Goal: Task Accomplishment & Management: Manage account settings

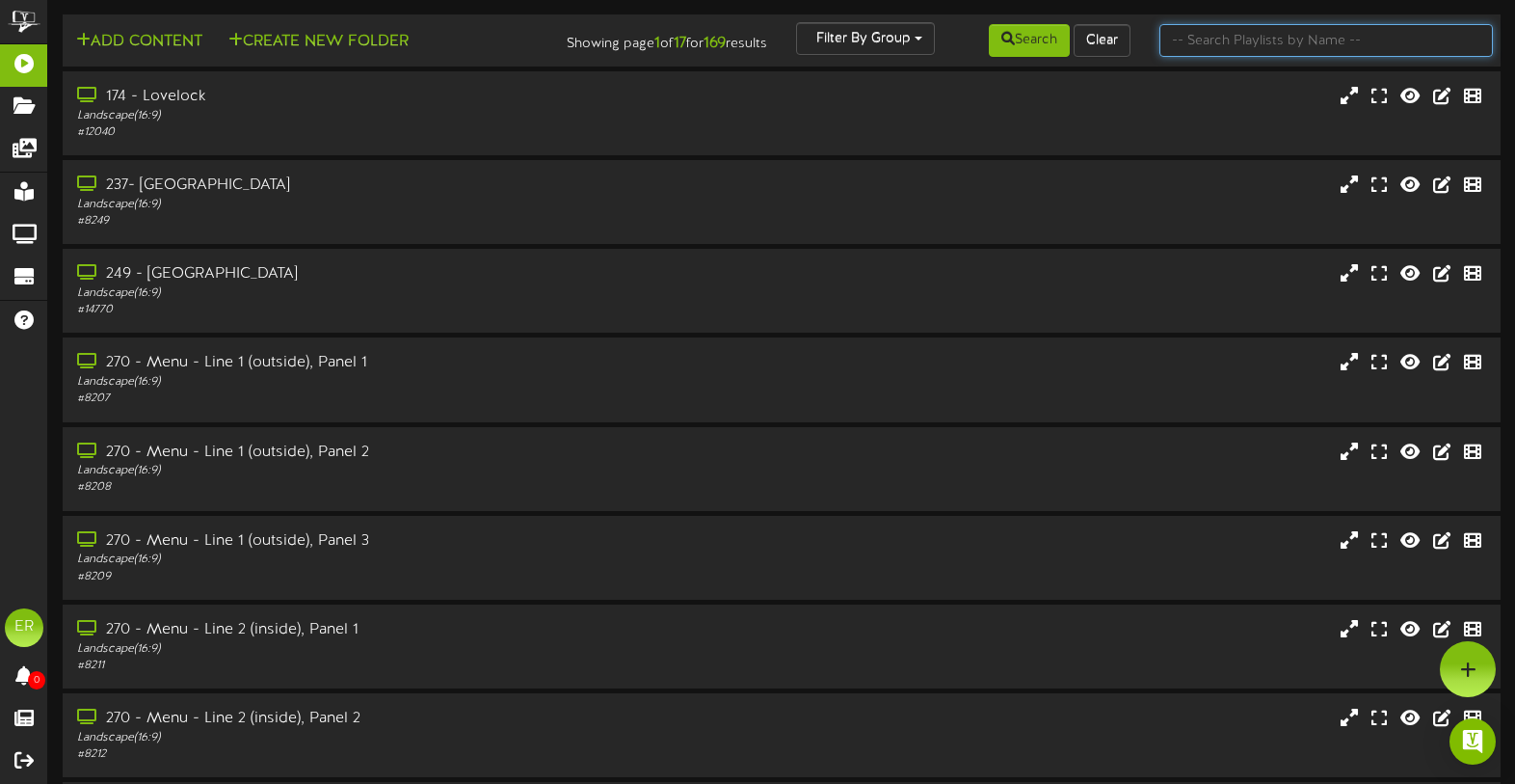
click at [1231, 39] on input "text" at bounding box center [1327, 40] width 335 height 32
type input "42"
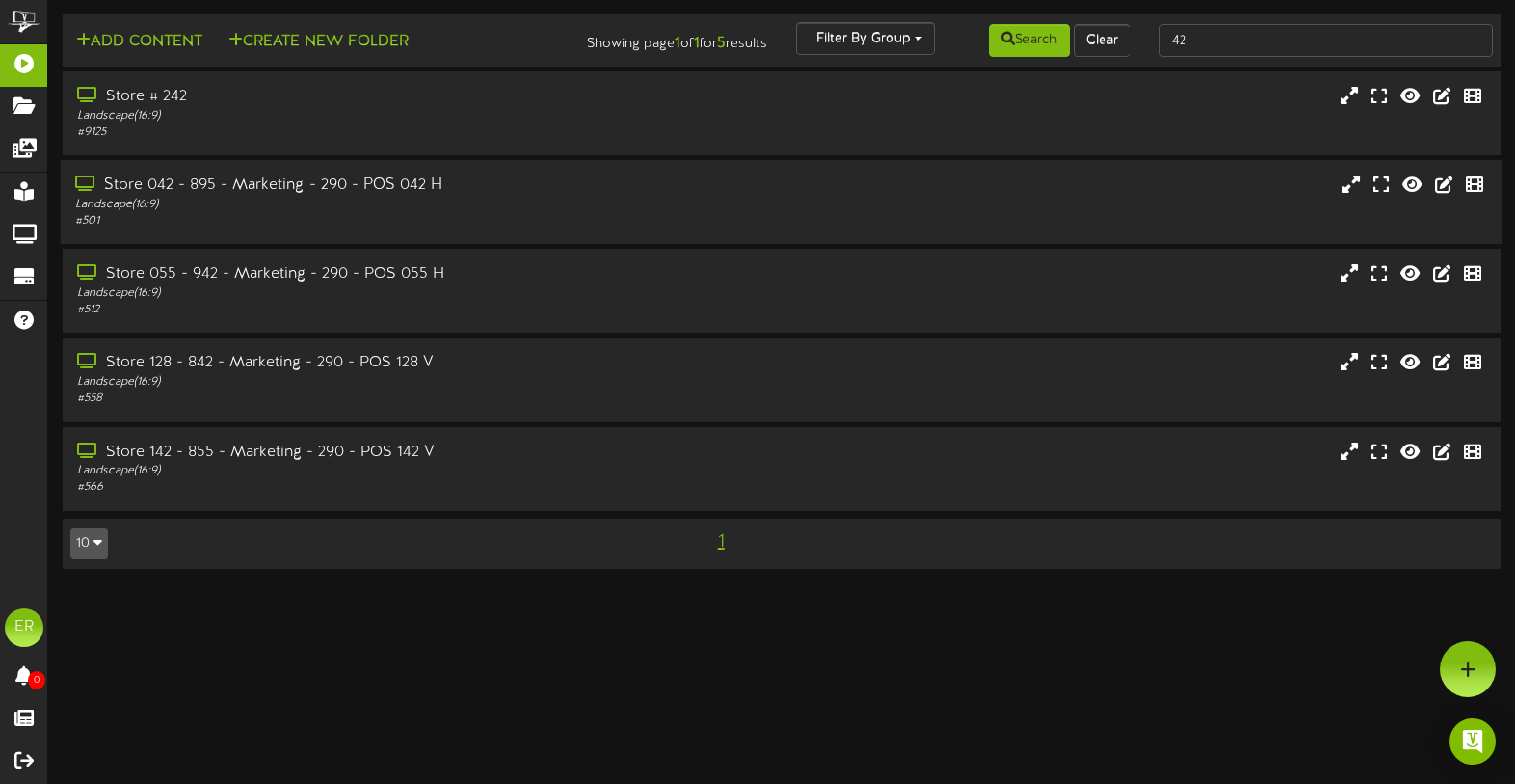
click at [209, 204] on div "Landscape ( 16:9 )" at bounding box center [361, 204] width 572 height 17
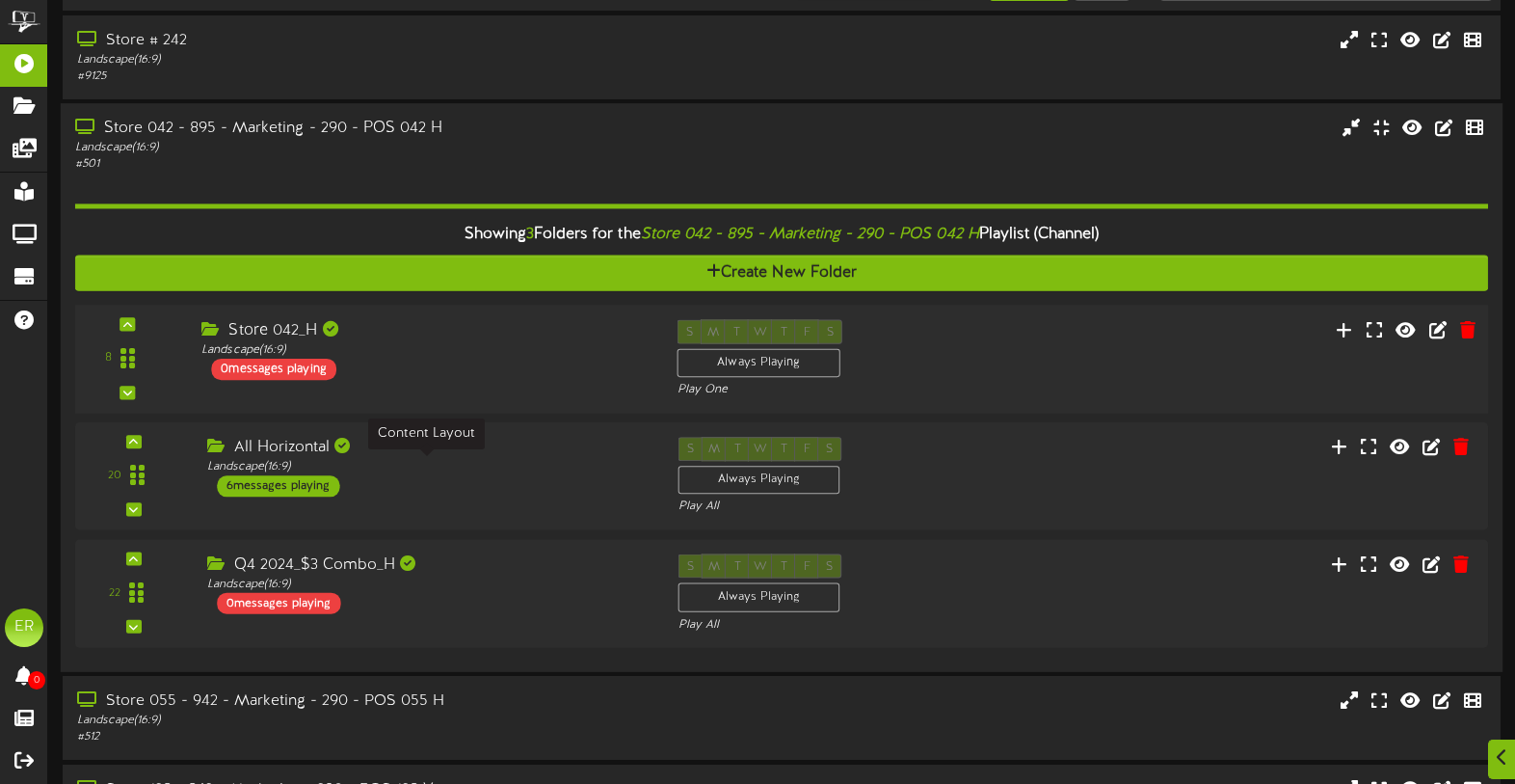
scroll to position [63, 0]
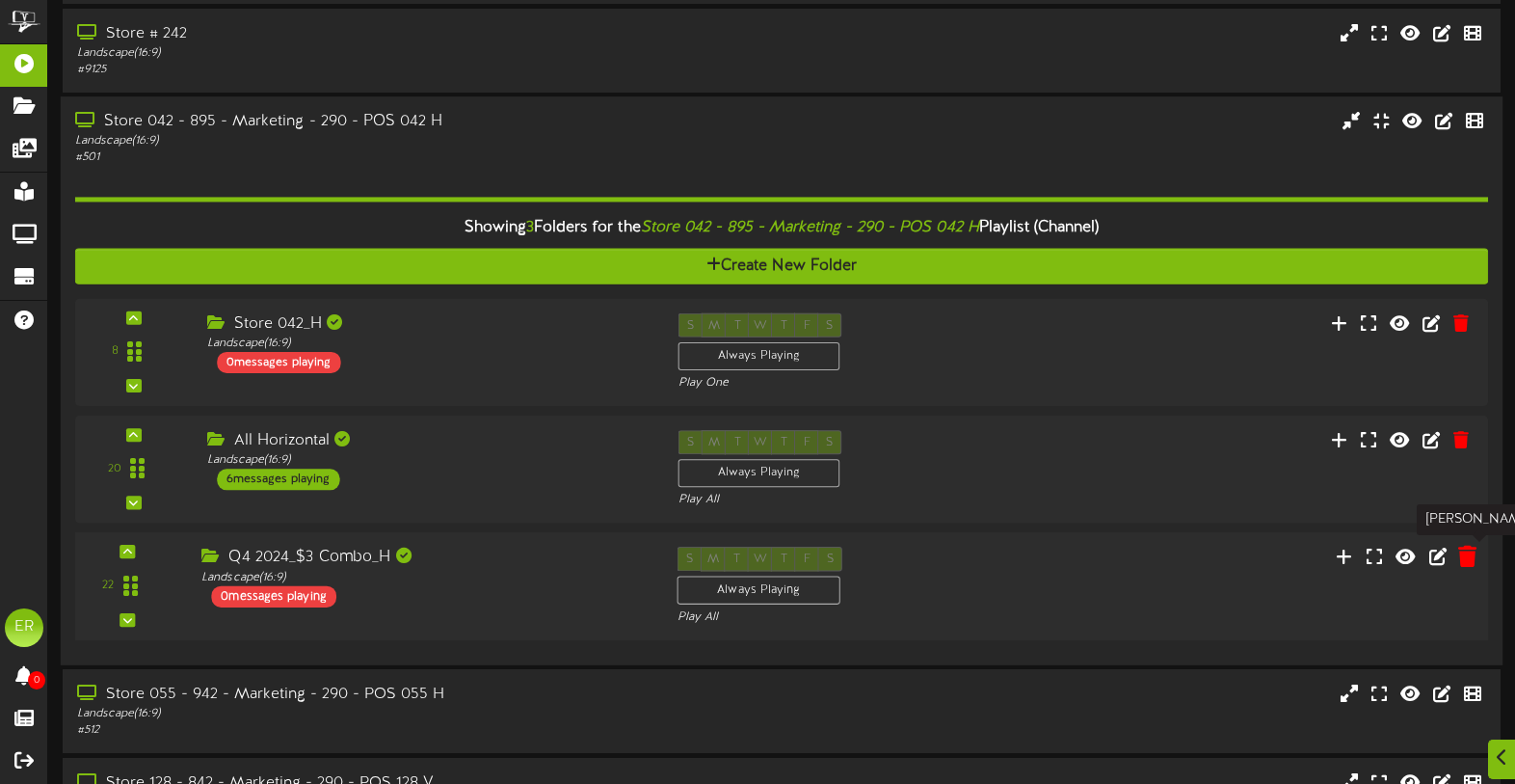
click at [1456, 556] on button at bounding box center [1467, 559] width 30 height 29
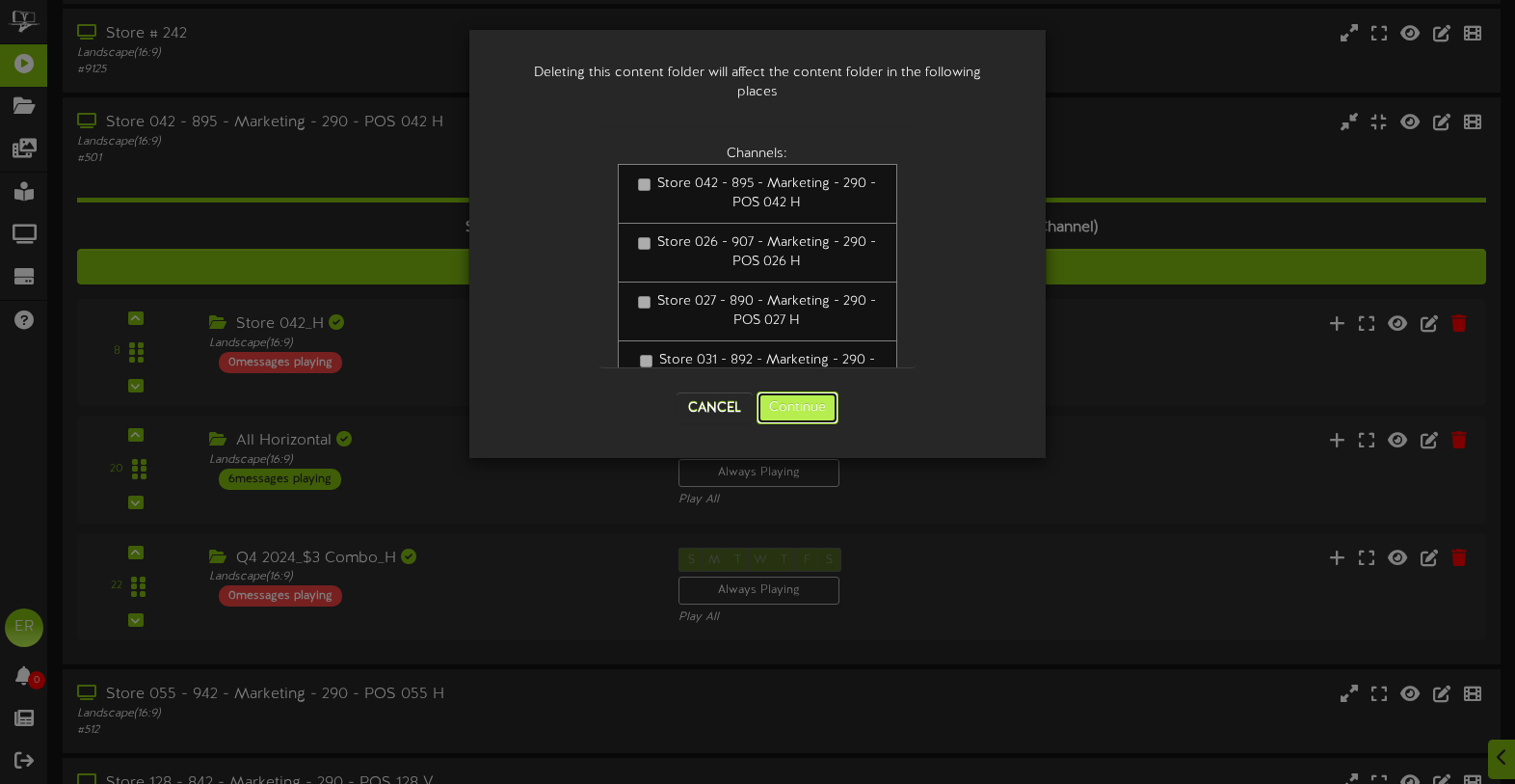
click at [794, 411] on button "Continue" at bounding box center [798, 407] width 82 height 32
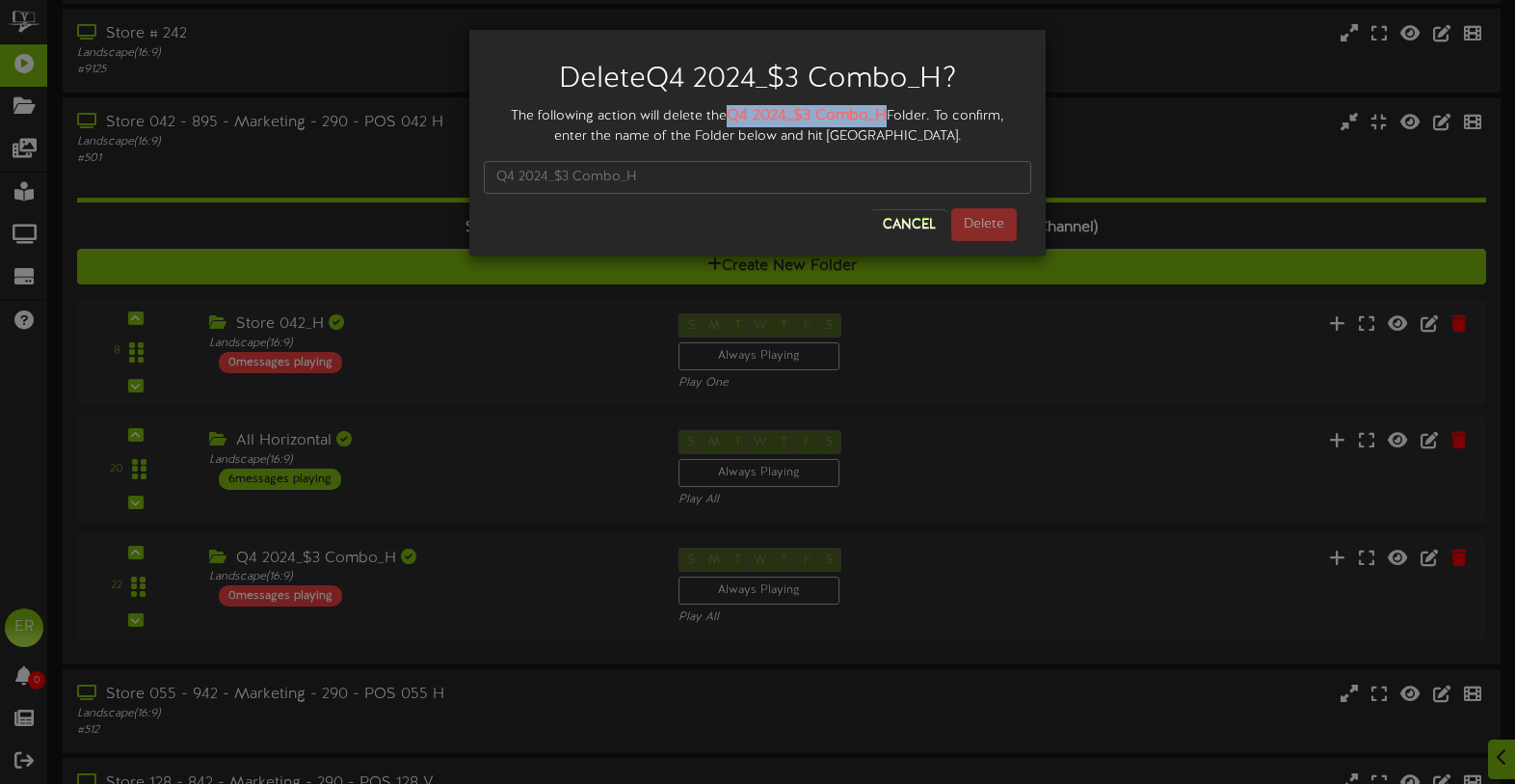
drag, startPoint x: 731, startPoint y: 114, endPoint x: 886, endPoint y: 119, distance: 155.1
click at [886, 119] on div "The following action will delete the Q4 2024_$3 Combo_H Folder. To confirm, ent…" at bounding box center [758, 126] width 548 height 41
copy strong "Q4 2024_$3 Combo_H"
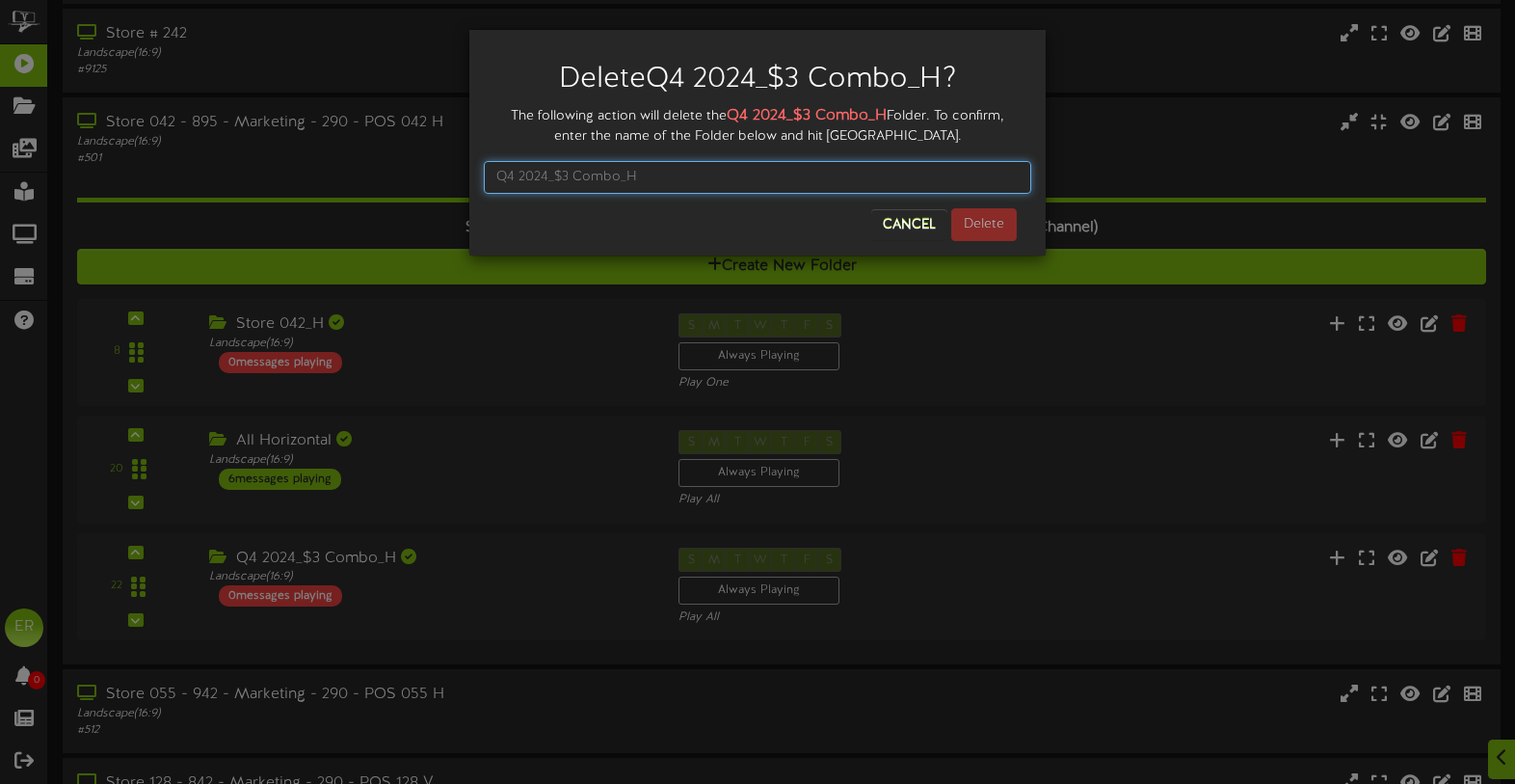
click at [785, 182] on input "text" at bounding box center [758, 177] width 548 height 32
paste input "Q4 2024_$3 Combo_H"
type input "Q4 2024_$3 Combo_H"
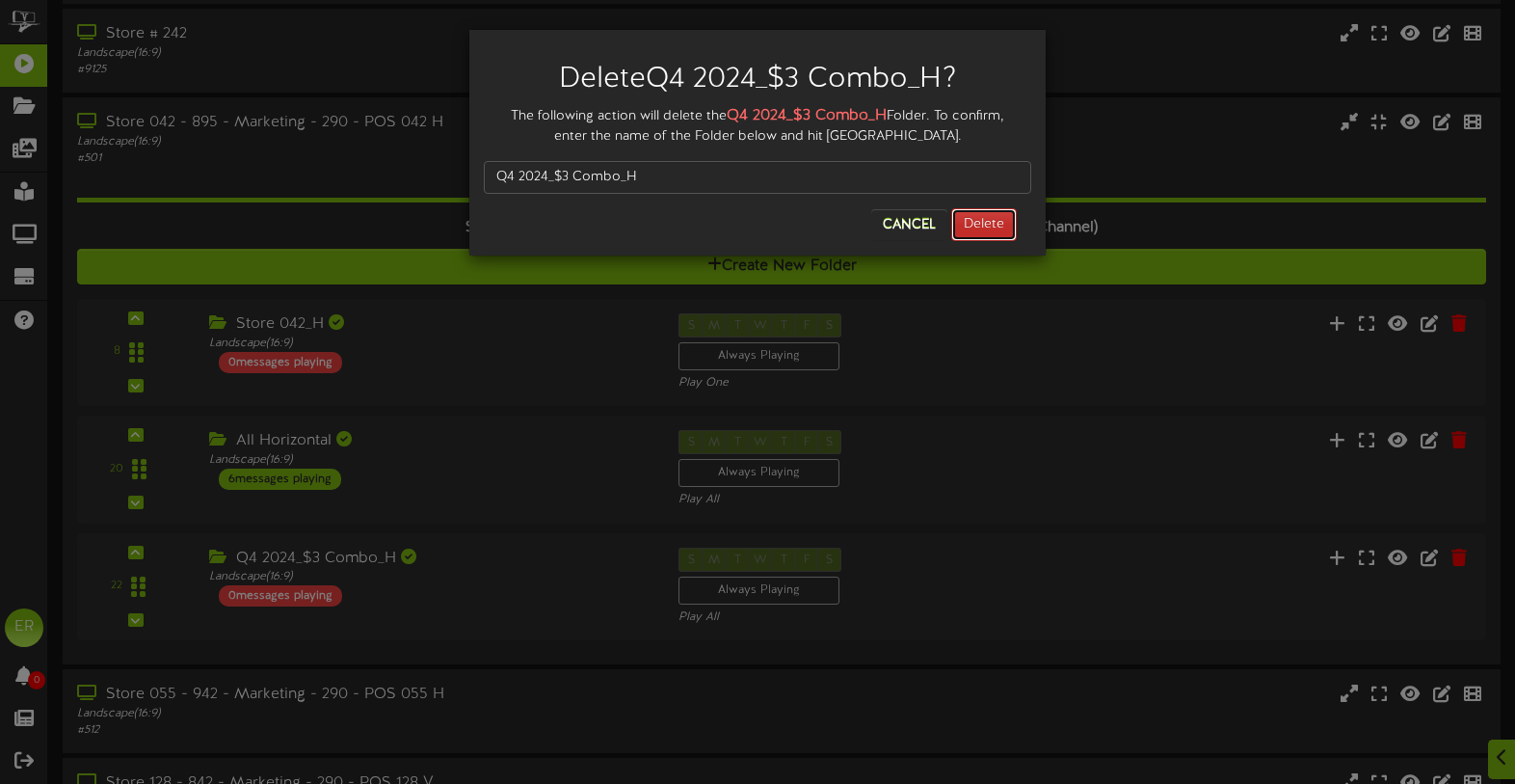
click at [1006, 227] on button "Delete" at bounding box center [984, 224] width 66 height 32
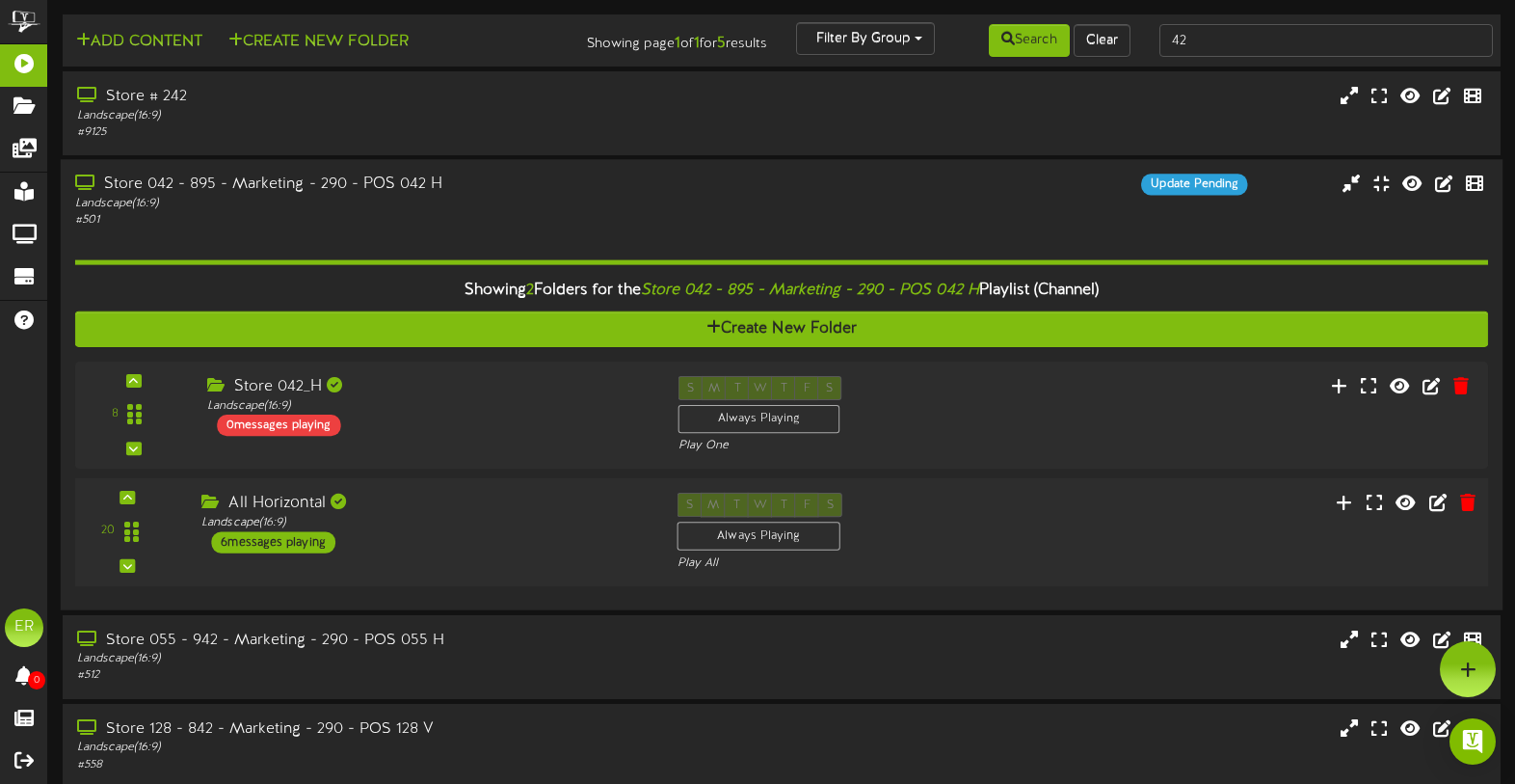
click at [467, 507] on div "All Horizontal" at bounding box center [424, 503] width 446 height 23
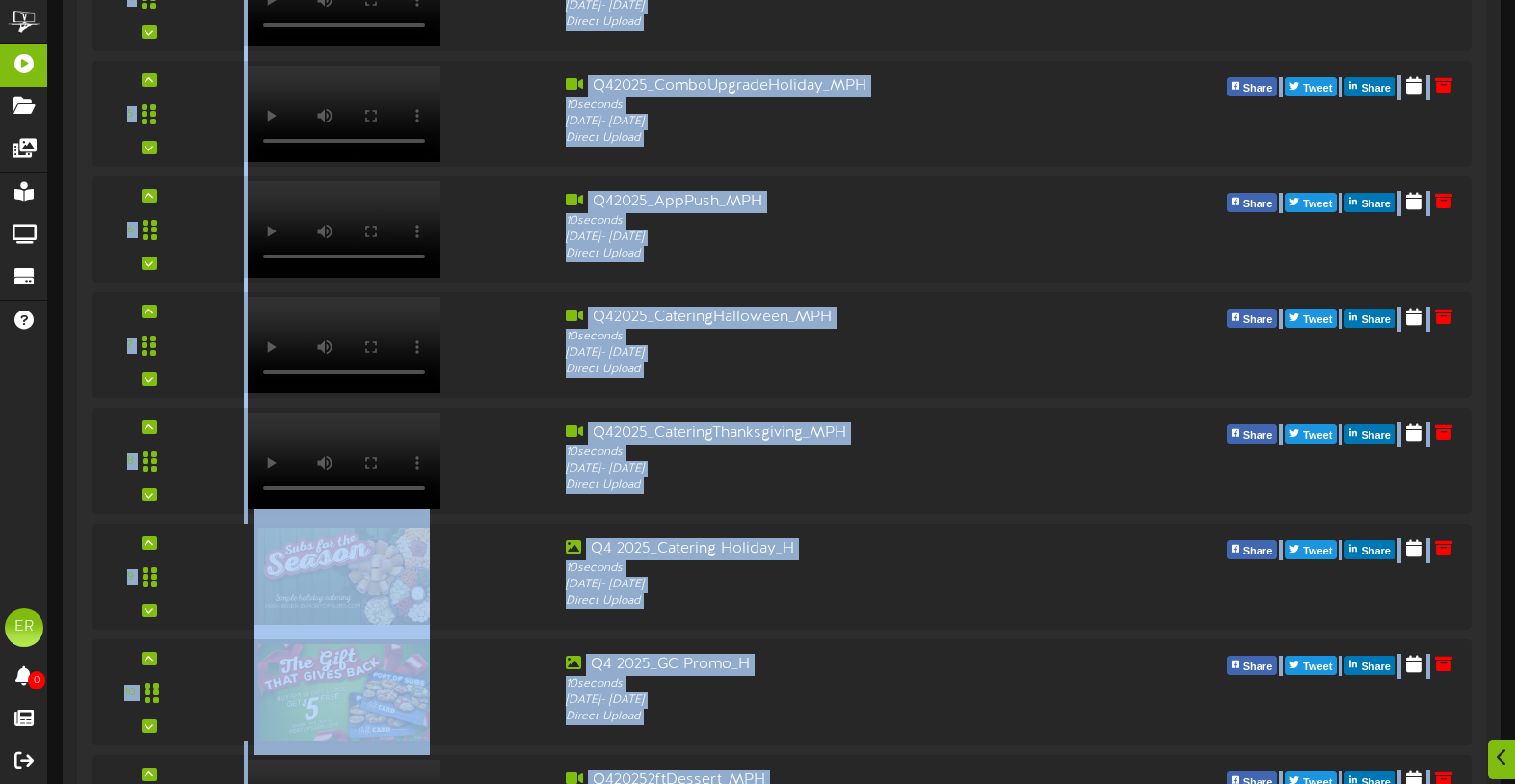
scroll to position [1677, 0]
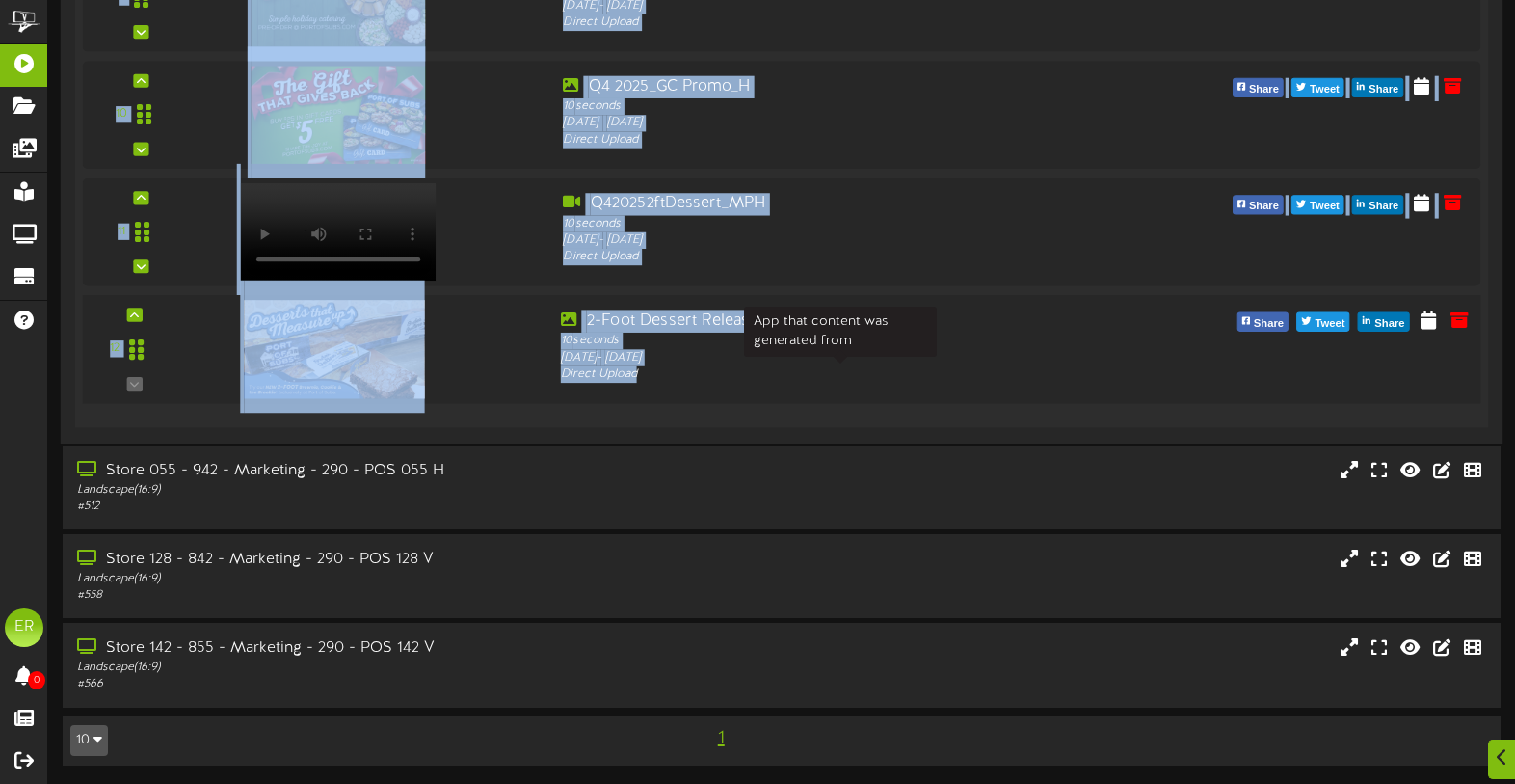
drag, startPoint x: 531, startPoint y: 176, endPoint x: 702, endPoint y: 369, distance: 257.9
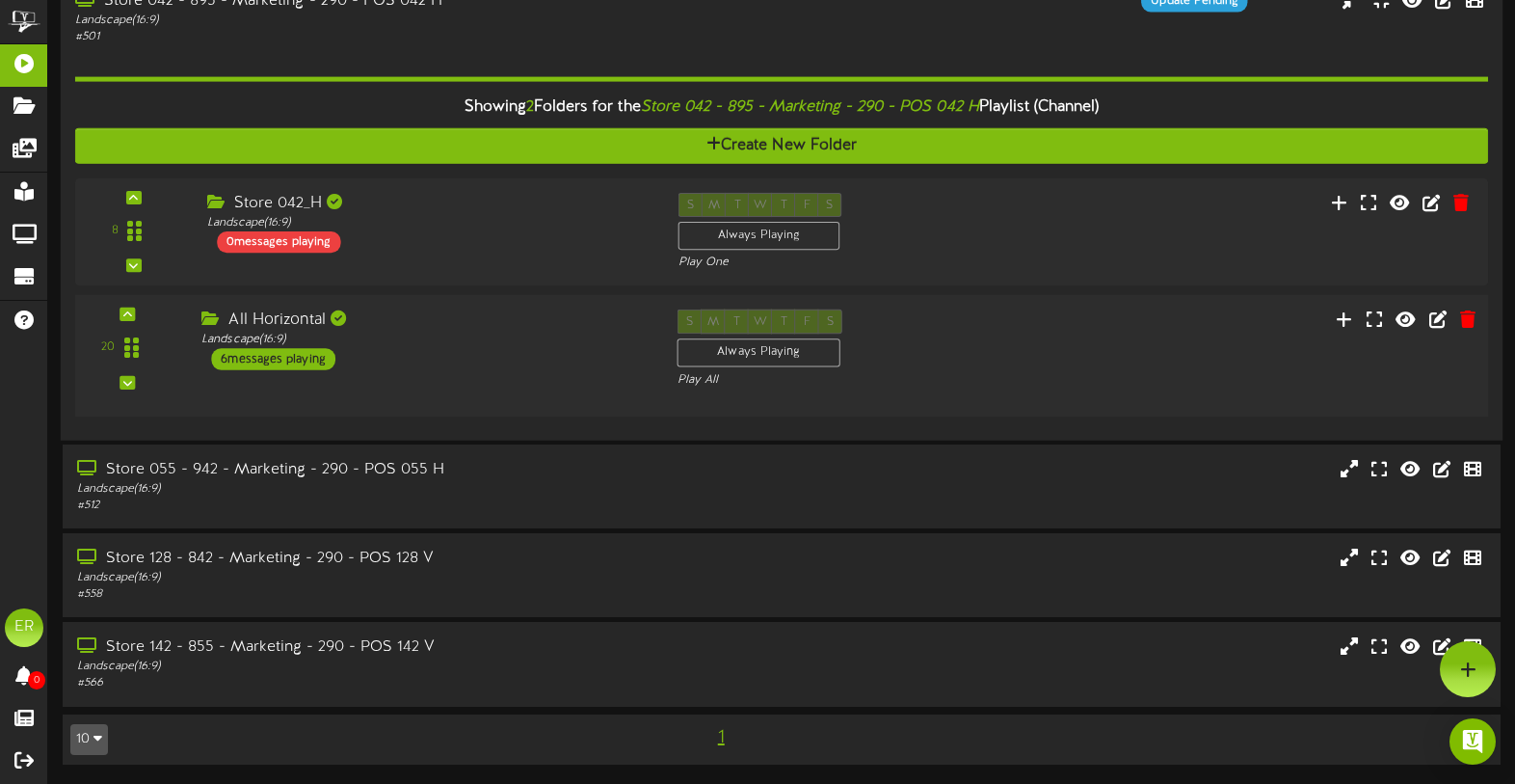
scroll to position [170, 0]
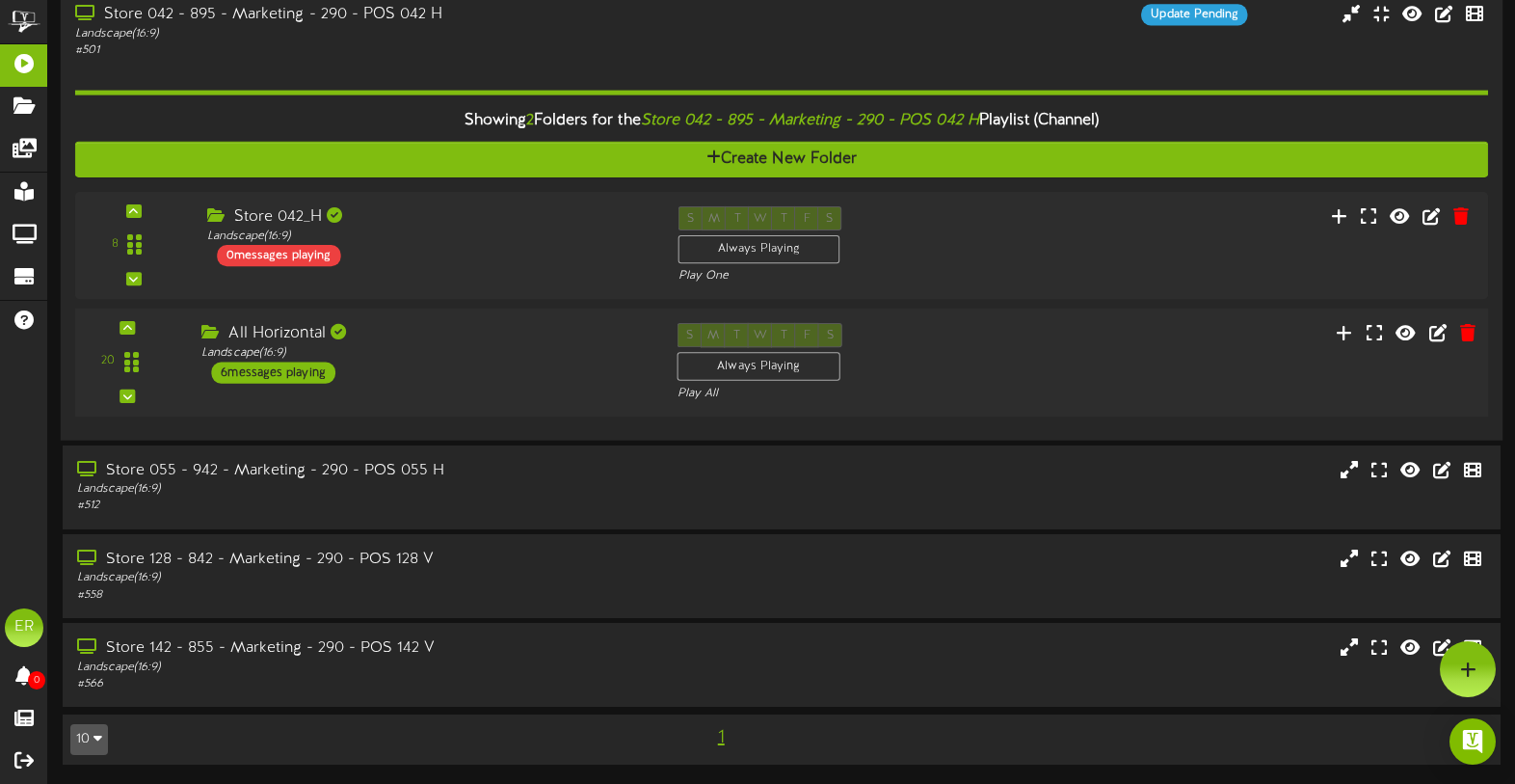
click at [487, 383] on div "20 ( )" at bounding box center [781, 362] width 1428 height 79
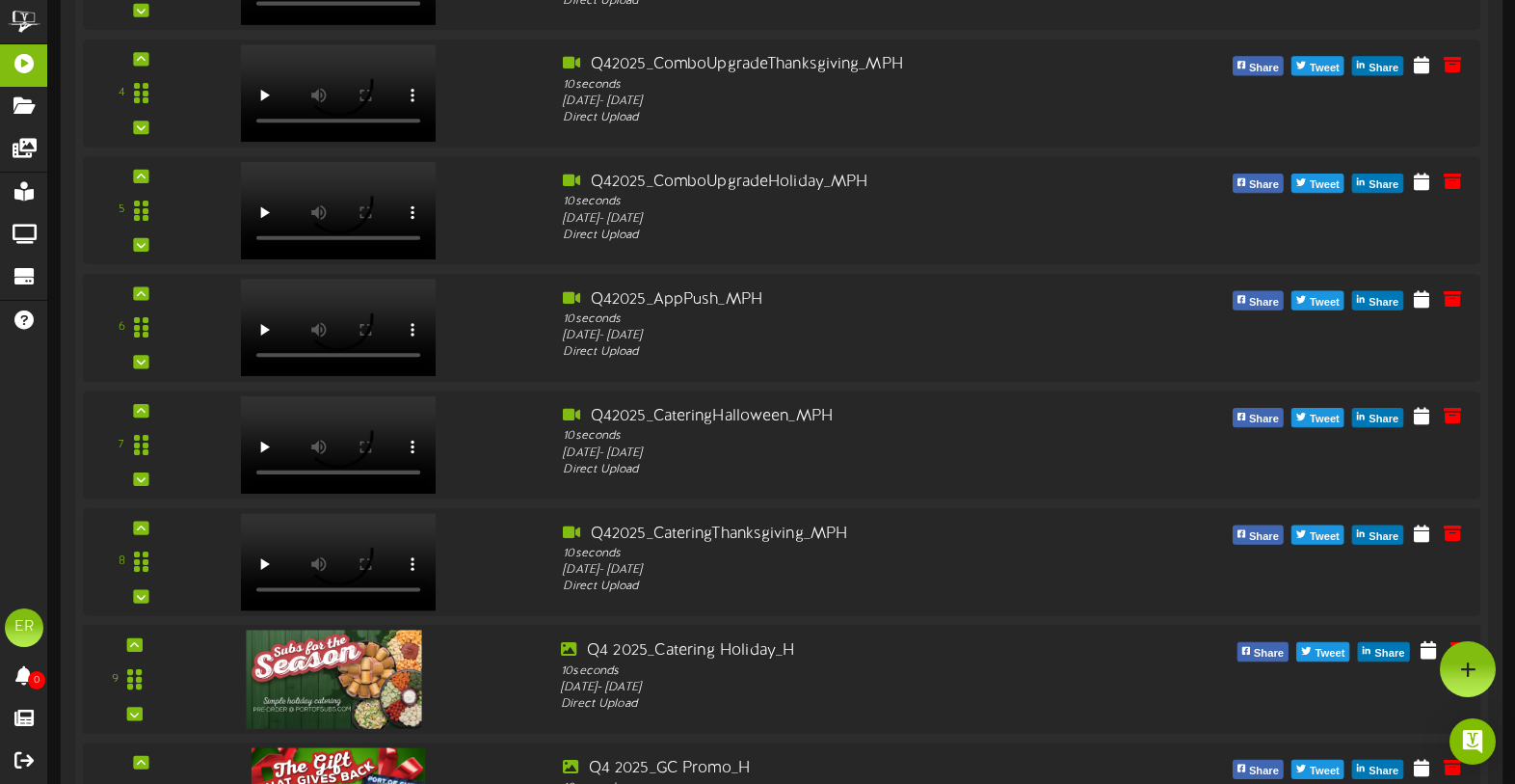
scroll to position [993, 0]
